Goal: Task Accomplishment & Management: Complete application form

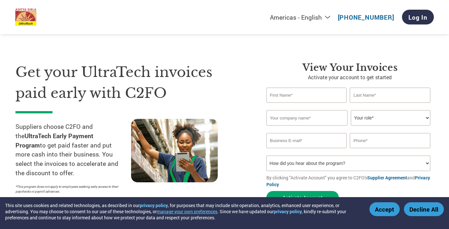
click at [305, 95] on input "text" at bounding box center [306, 95] width 80 height 15
type input "[PERSON_NAME]"
click at [380, 95] on input "text" at bounding box center [390, 95] width 80 height 15
type input "[PERSON_NAME]"
click at [281, 117] on input "text" at bounding box center [306, 117] width 81 height 15
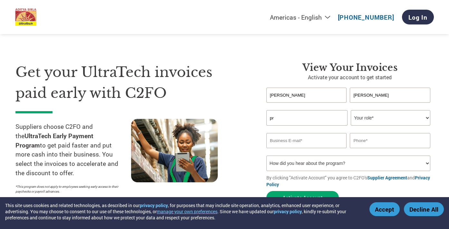
type input "p"
type input "[PERSON_NAME] INDANE"
click at [380, 117] on select "Your role* CFO Controller Credit Manager Finance Director Treasurer CEO Preside…" at bounding box center [391, 117] width 80 height 15
select select "OTHER"
click at [351, 110] on select "Your role* CFO Controller Credit Manager Finance Director Treasurer CEO Preside…" at bounding box center [391, 117] width 80 height 15
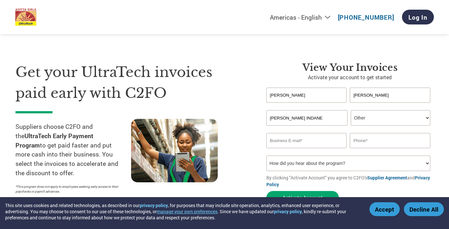
click at [330, 140] on input "email" at bounding box center [306, 140] width 80 height 15
type input "[EMAIL_ADDRESS][DOMAIN_NAME]"
click at [376, 138] on input "text" at bounding box center [390, 140] width 80 height 15
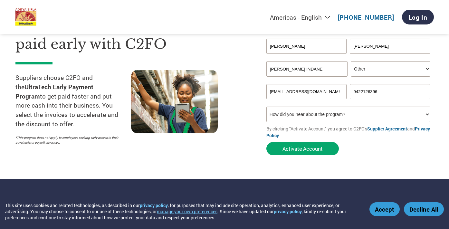
scroll to position [64, 0]
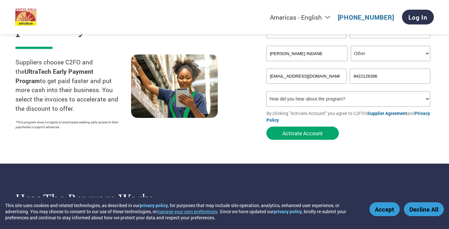
type input "9422126396"
click at [427, 98] on select "How did you hear about the program? Received a letter Email Social Media Online…" at bounding box center [348, 98] width 164 height 15
select select "Email"
click at [266, 91] on select "How did you hear about the program? Received a letter Email Social Media Online…" at bounding box center [348, 98] width 164 height 15
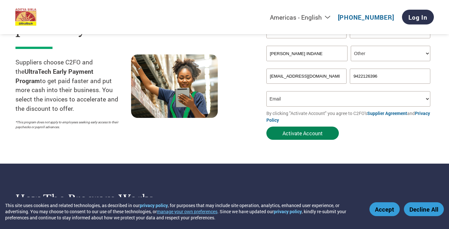
click at [311, 133] on button "Activate Account" at bounding box center [302, 133] width 72 height 13
